Goal: Information Seeking & Learning: Learn about a topic

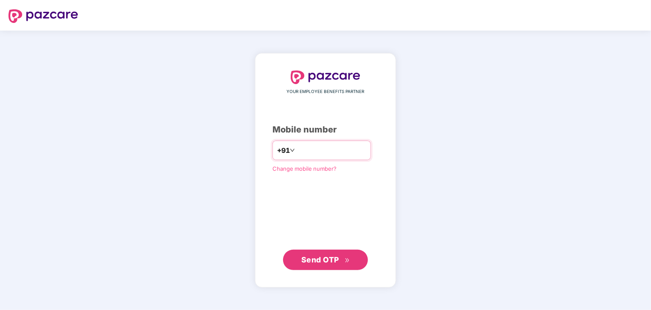
click at [318, 154] on input "number" at bounding box center [332, 150] width 70 height 14
type input "**********"
click at [339, 264] on span "Send OTP" at bounding box center [325, 259] width 49 height 12
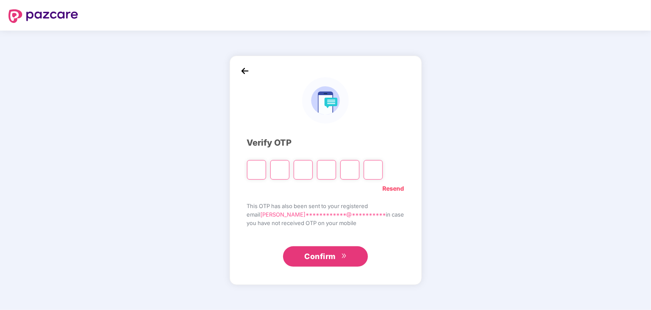
type input "*"
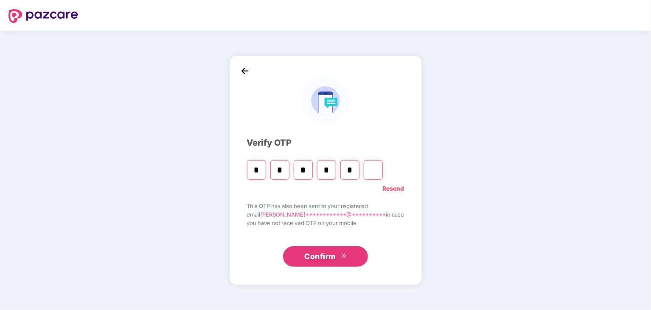
type input "*"
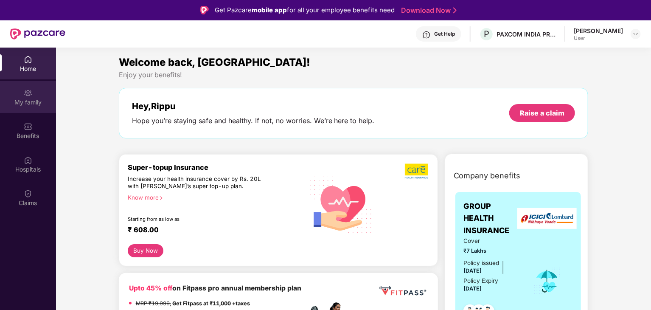
click at [25, 101] on div "My family" at bounding box center [28, 102] width 56 height 8
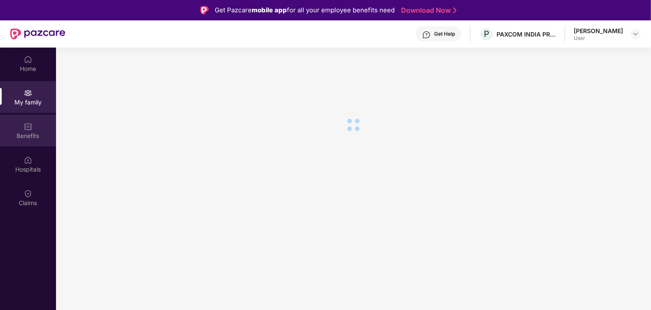
click at [31, 136] on div "Benefits" at bounding box center [28, 136] width 56 height 8
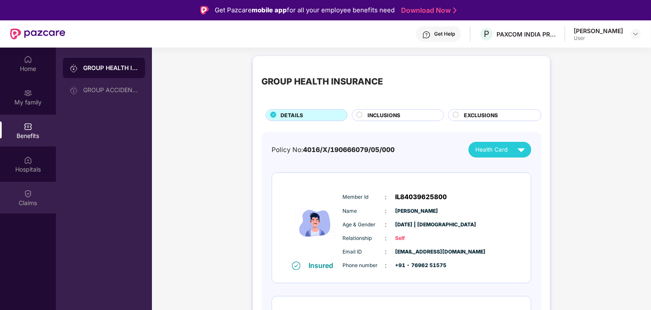
click at [22, 199] on div "Claims" at bounding box center [28, 203] width 56 height 8
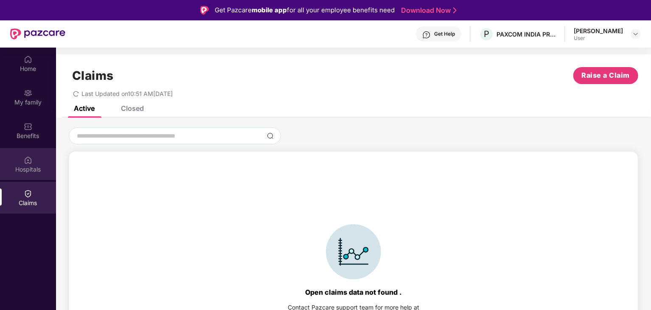
click at [25, 167] on div "Hospitals" at bounding box center [28, 169] width 56 height 8
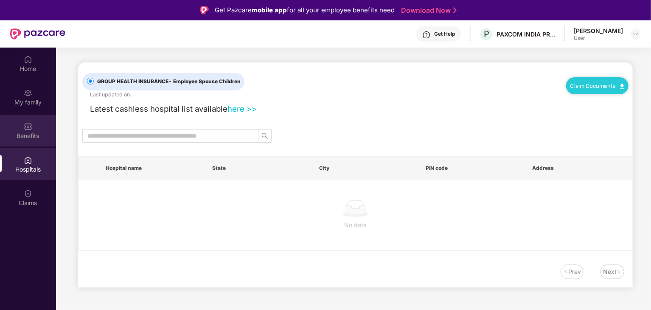
click at [28, 135] on div "Benefits" at bounding box center [28, 136] width 56 height 8
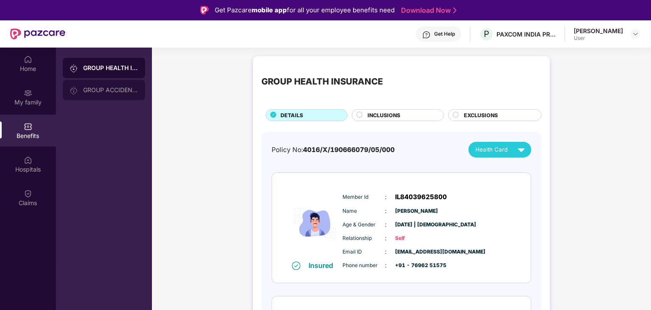
click at [118, 86] on div "GROUP ACCIDENTAL INSURANCE" at bounding box center [104, 90] width 82 height 20
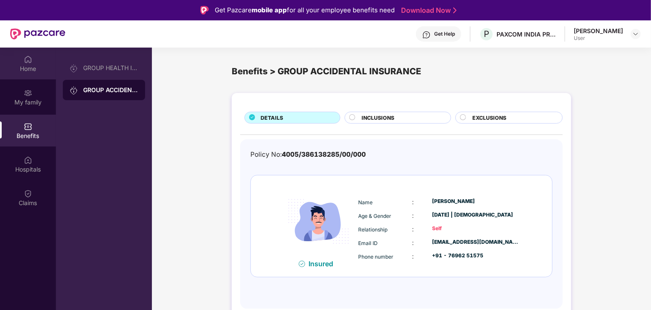
click at [22, 70] on div "Home" at bounding box center [28, 68] width 56 height 8
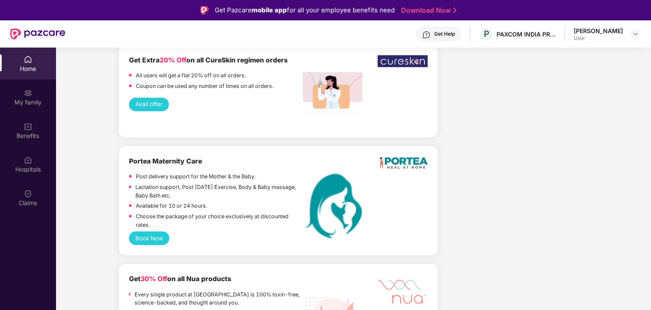
scroll to position [1726, 0]
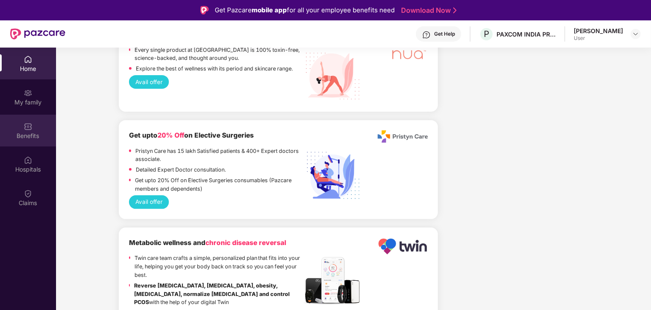
click at [14, 132] on div "Benefits" at bounding box center [28, 136] width 56 height 8
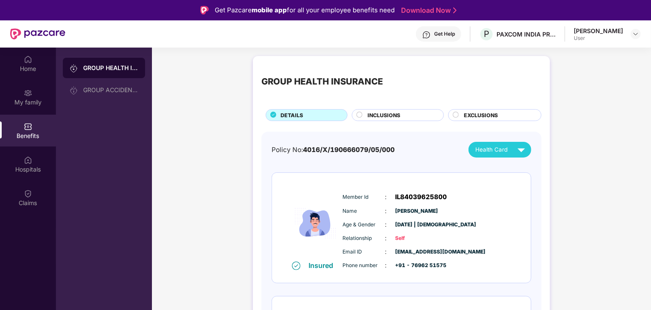
click at [386, 119] on div "INCLUSIONS" at bounding box center [401, 115] width 76 height 9
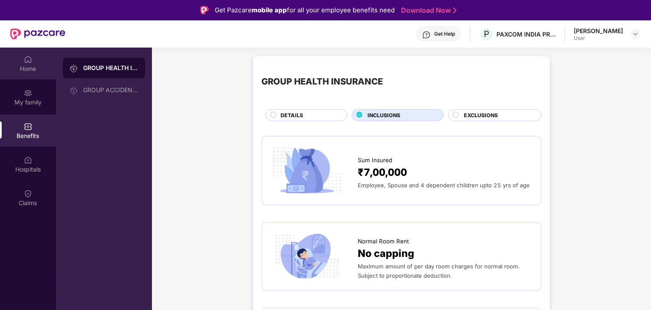
click at [32, 71] on div "Home" at bounding box center [28, 68] width 56 height 8
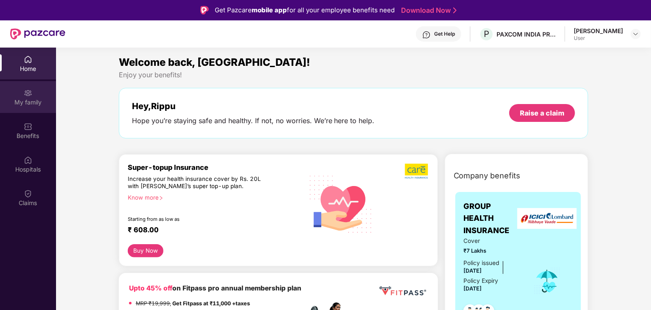
click at [30, 84] on div "My family" at bounding box center [28, 97] width 56 height 32
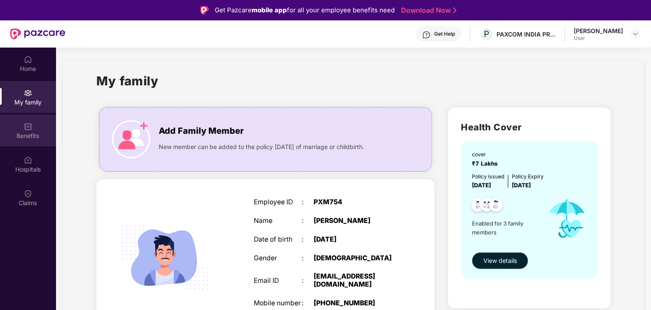
click at [31, 128] on img at bounding box center [28, 126] width 8 height 8
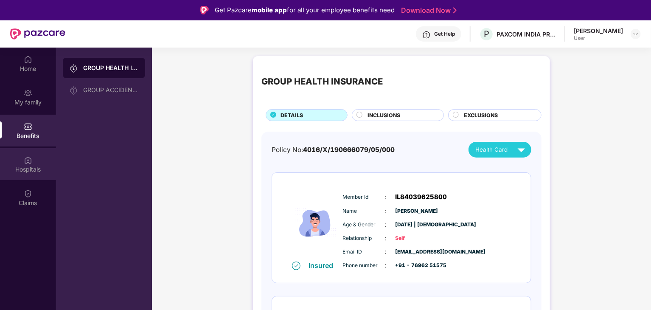
click at [25, 162] on img at bounding box center [28, 160] width 8 height 8
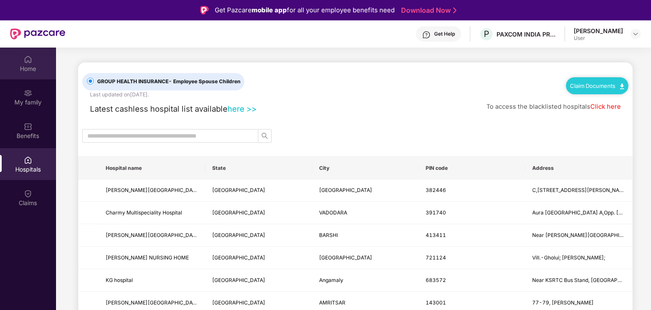
click at [31, 77] on div "Home" at bounding box center [28, 64] width 56 height 32
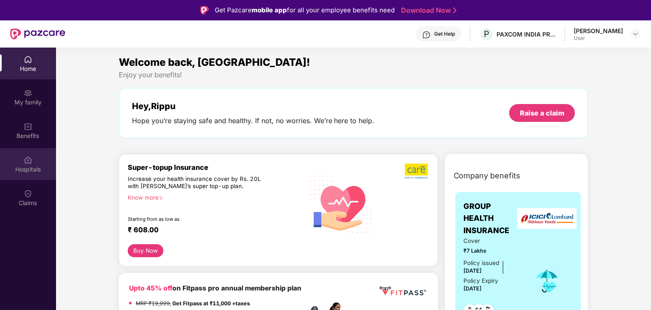
click at [34, 176] on div "Hospitals" at bounding box center [28, 164] width 56 height 32
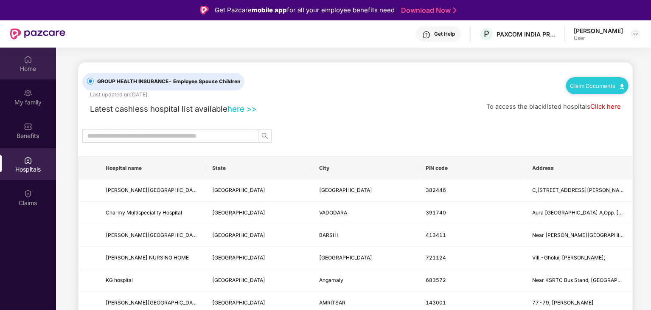
click at [17, 76] on div "Home" at bounding box center [28, 64] width 56 height 32
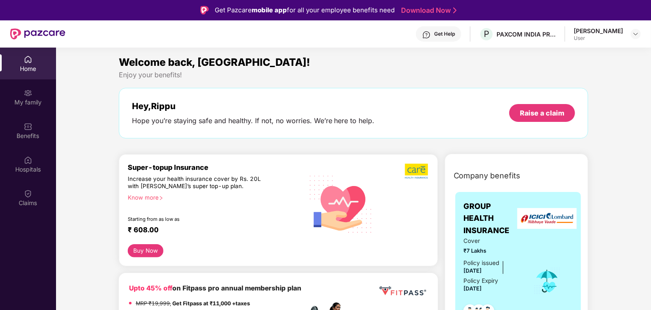
click at [438, 28] on div "Get Help" at bounding box center [438, 33] width 45 height 15
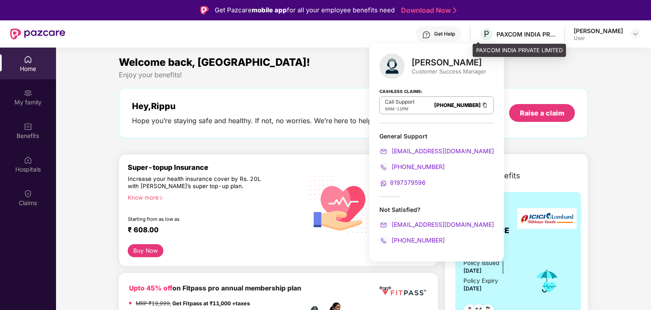
click at [520, 37] on div "PAXCOM INDIA PRIVATE LIMITED" at bounding box center [525, 34] width 59 height 8
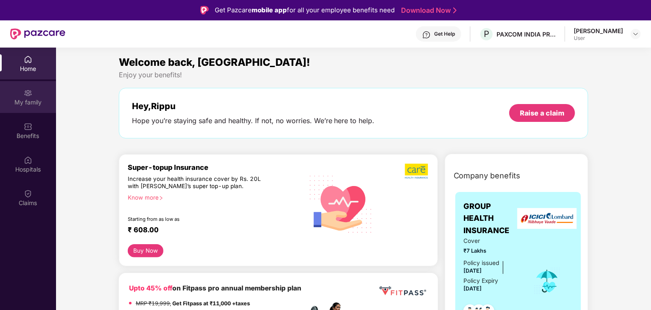
click at [21, 109] on div "My family" at bounding box center [28, 97] width 56 height 32
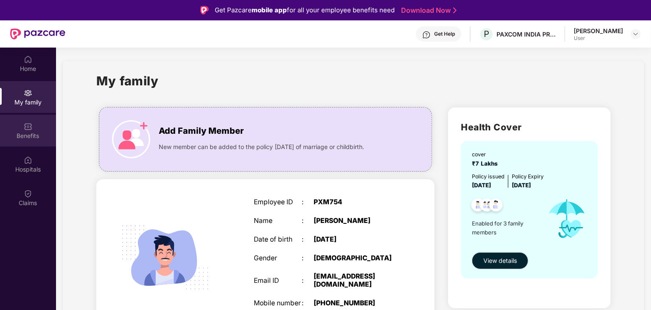
click at [25, 132] on div "Benefits" at bounding box center [28, 136] width 56 height 8
